Goal: Task Accomplishment & Management: Use online tool/utility

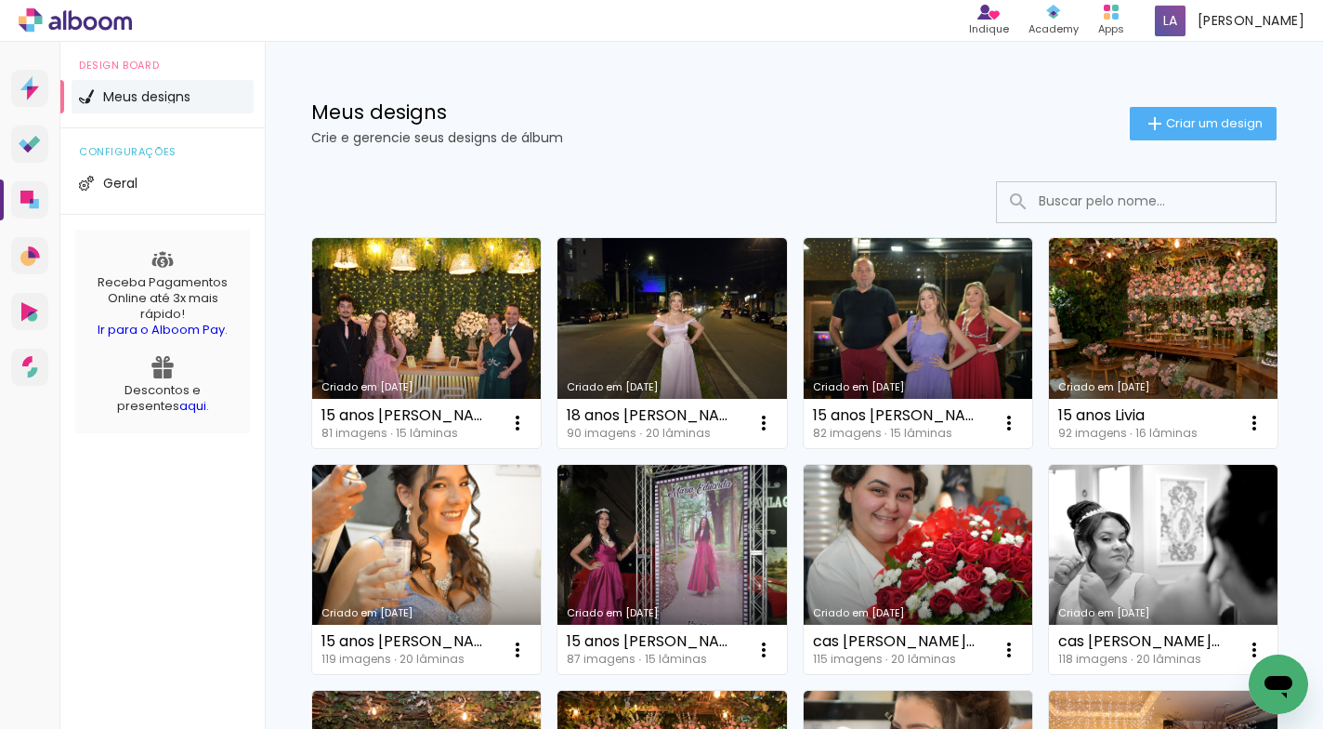
click at [706, 309] on link "Criado em [DATE]" at bounding box center [672, 343] width 229 height 210
click at [0, 0] on neon-animated-pages "Confirmar Cancelar" at bounding box center [0, 0] width 0 height 0
